Goal: Transaction & Acquisition: Purchase product/service

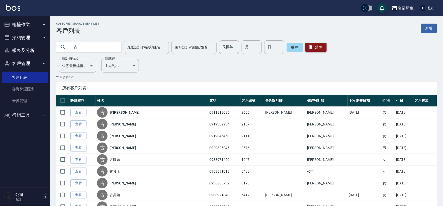
click at [321, 45] on button "清除" at bounding box center [315, 47] width 21 height 9
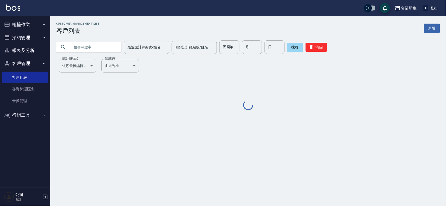
click at [97, 46] on input "text" at bounding box center [93, 47] width 47 height 14
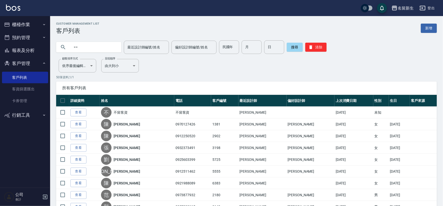
type input "="
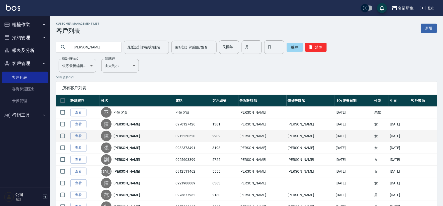
type input "[PERSON_NAME]"
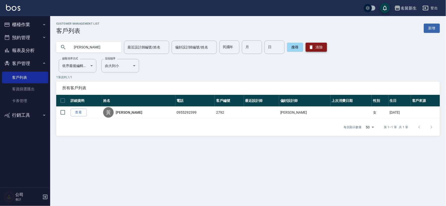
click at [317, 46] on button "清除" at bounding box center [315, 47] width 21 height 9
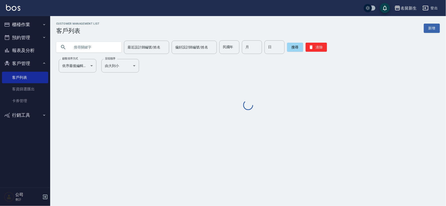
click at [226, 47] on div "民國年 民國年" at bounding box center [229, 47] width 20 height 14
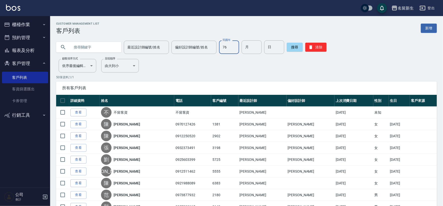
type input "76"
type input "08"
type input "22"
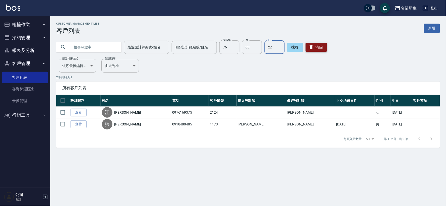
click at [314, 47] on button "清除" at bounding box center [315, 47] width 21 height 9
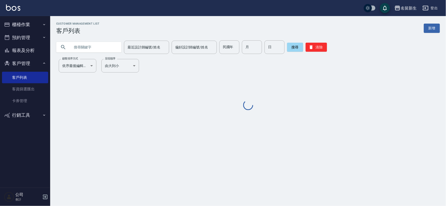
click at [229, 48] on div "民國年 民國年" at bounding box center [229, 47] width 20 height 14
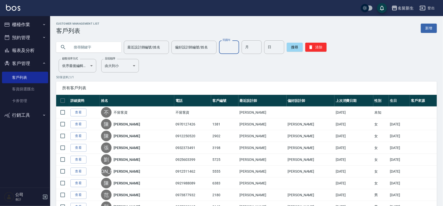
click at [102, 48] on input "text" at bounding box center [93, 47] width 47 height 14
click at [108, 44] on input "text" at bounding box center [93, 47] width 47 height 14
type input "0987887537"
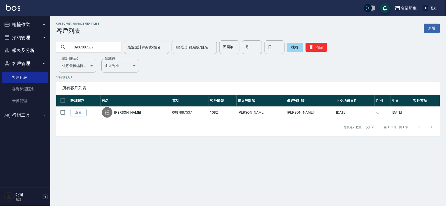
click at [31, 23] on button "櫃檯作業" at bounding box center [25, 24] width 46 height 13
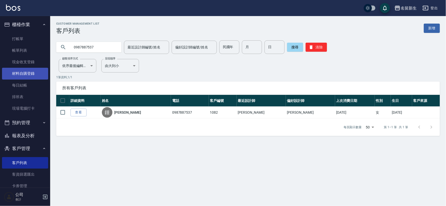
click at [32, 70] on link "材料自購登錄" at bounding box center [25, 74] width 46 height 12
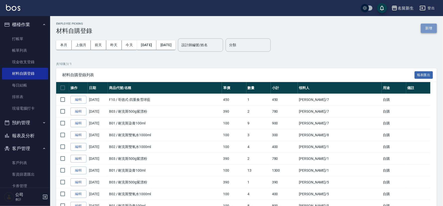
click at [426, 29] on button "新增" at bounding box center [429, 28] width 16 height 9
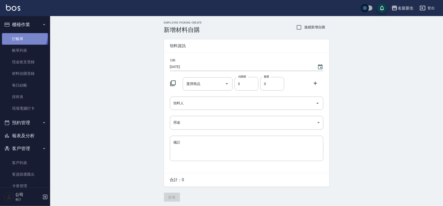
click at [24, 36] on link "打帳單" at bounding box center [25, 39] width 46 height 12
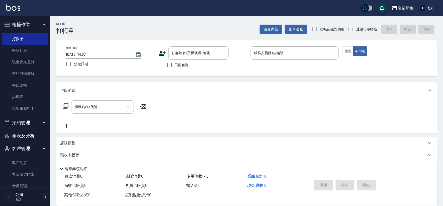
click at [66, 127] on icon at bounding box center [66, 126] width 13 height 6
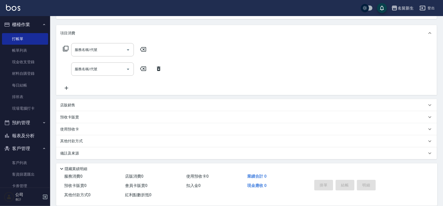
scroll to position [58, 0]
click at [81, 106] on div "店販銷售" at bounding box center [243, 104] width 367 height 5
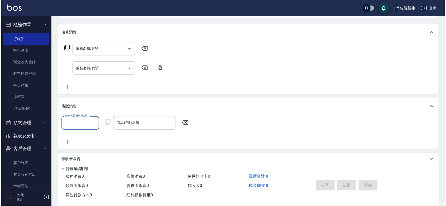
scroll to position [0, 0]
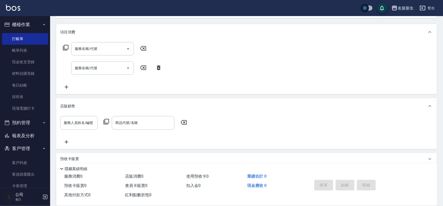
click at [106, 122] on icon at bounding box center [106, 122] width 6 height 6
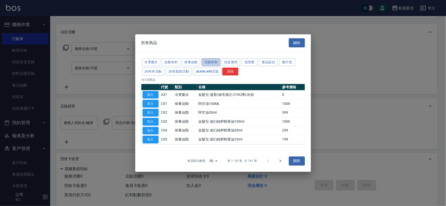
click at [210, 60] on button "洗髮精類" at bounding box center [211, 62] width 19 height 8
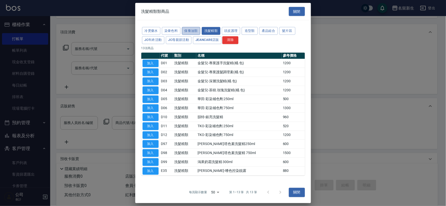
click at [195, 32] on button "保養油類" at bounding box center [191, 31] width 19 height 8
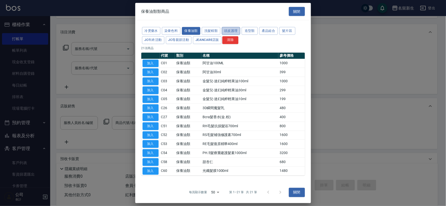
click at [236, 31] on button "頭皮護理" at bounding box center [231, 31] width 19 height 8
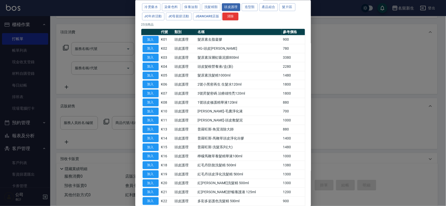
scroll to position [56, 0]
